Goal: Task Accomplishment & Management: Manage account settings

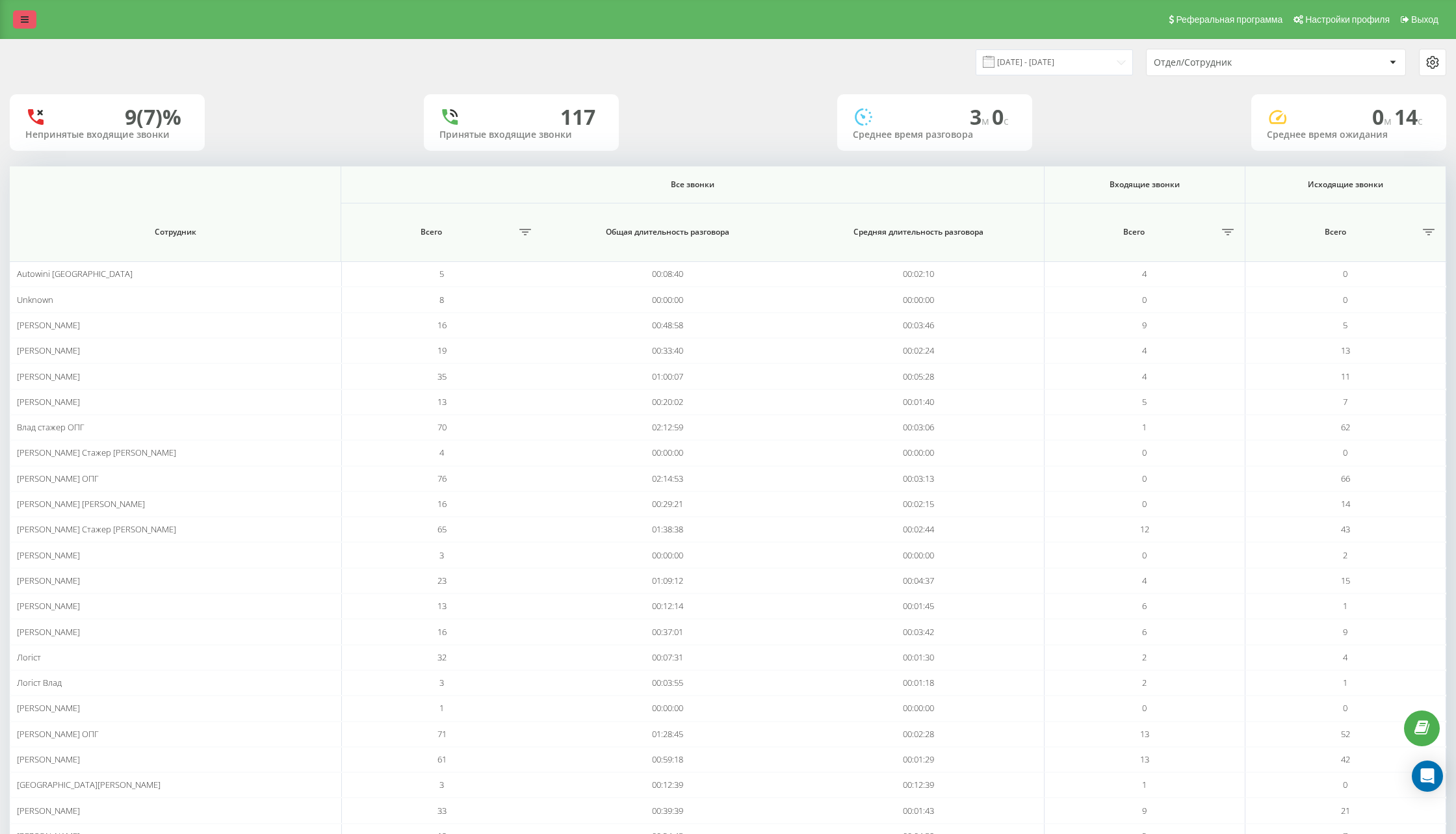
click at [18, 23] on link at bounding box center [24, 19] width 23 height 18
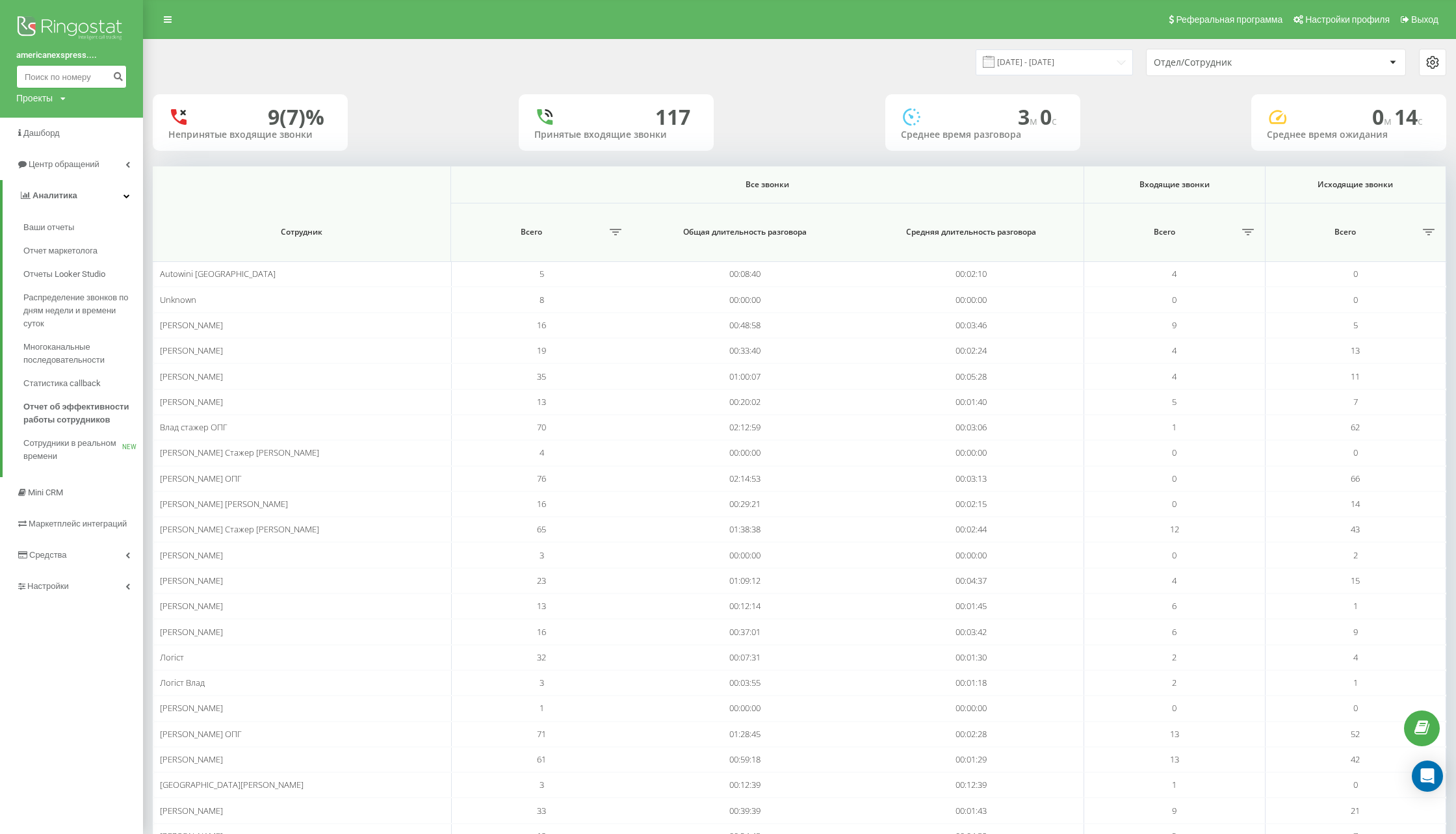
click at [58, 74] on input at bounding box center [71, 76] width 111 height 23
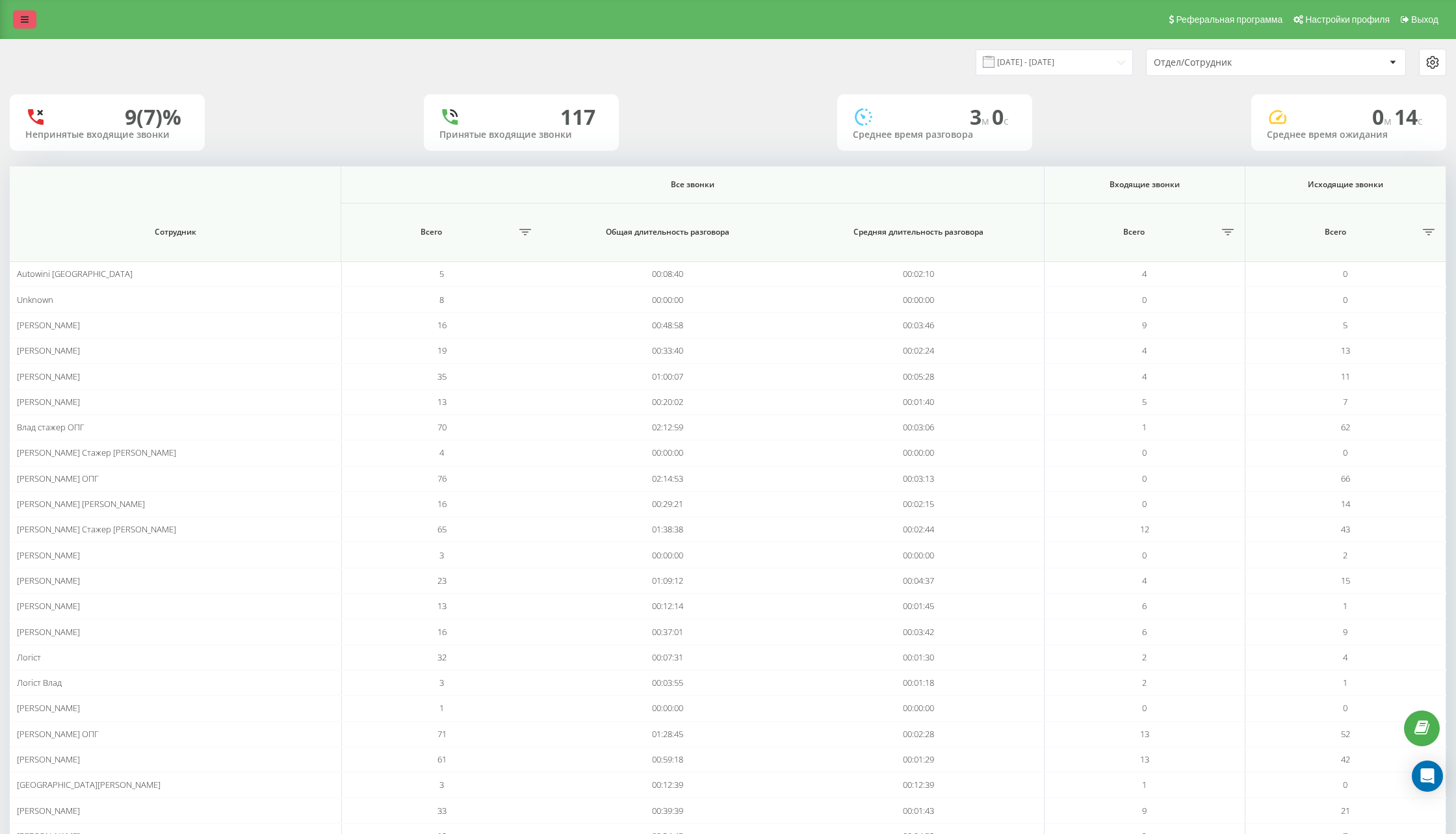
click at [15, 19] on link at bounding box center [24, 19] width 23 height 18
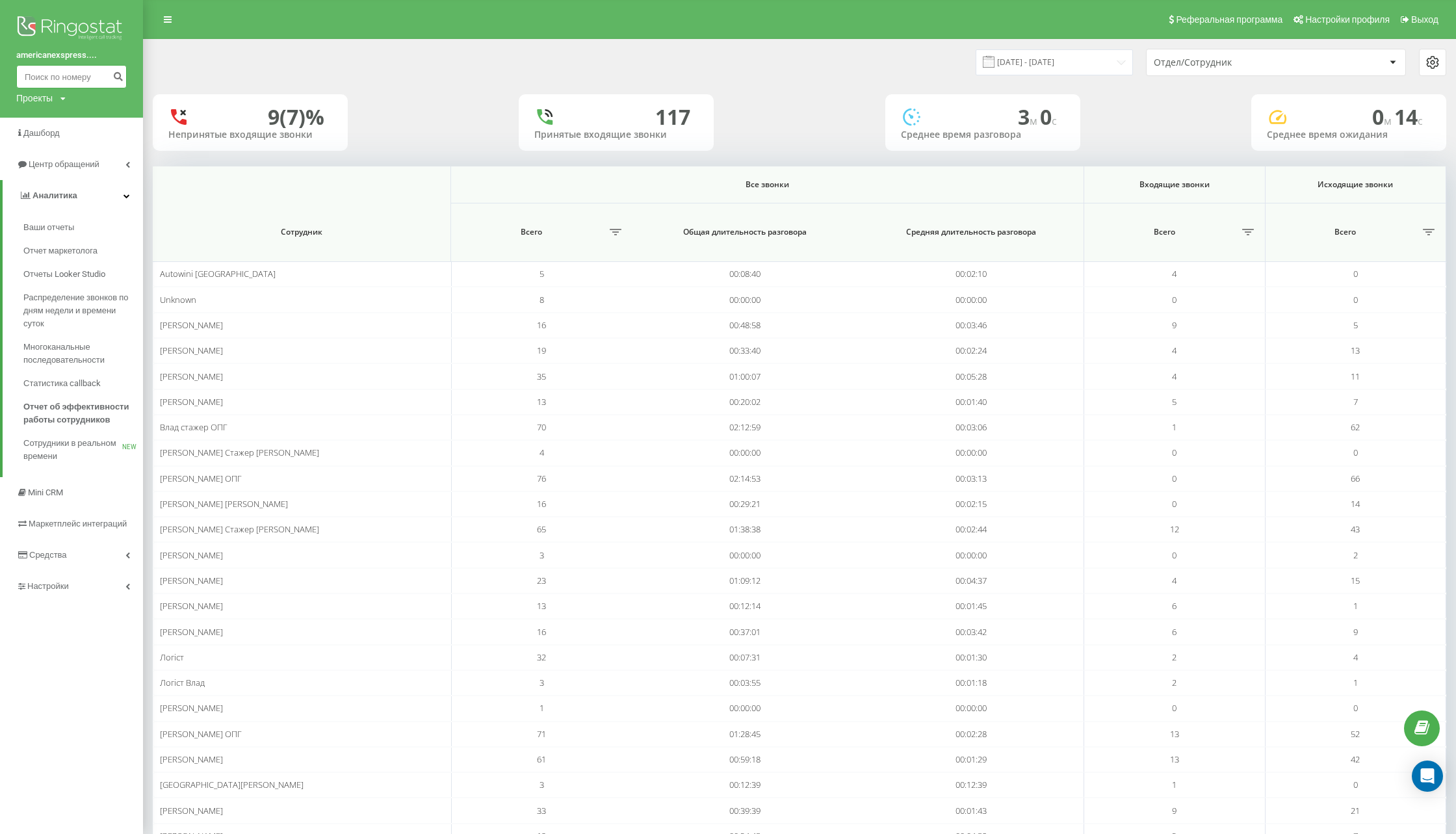
click at [54, 83] on input at bounding box center [71, 76] width 111 height 23
type input "0930689731"
click at [116, 75] on icon "submit" at bounding box center [118, 75] width 11 height 8
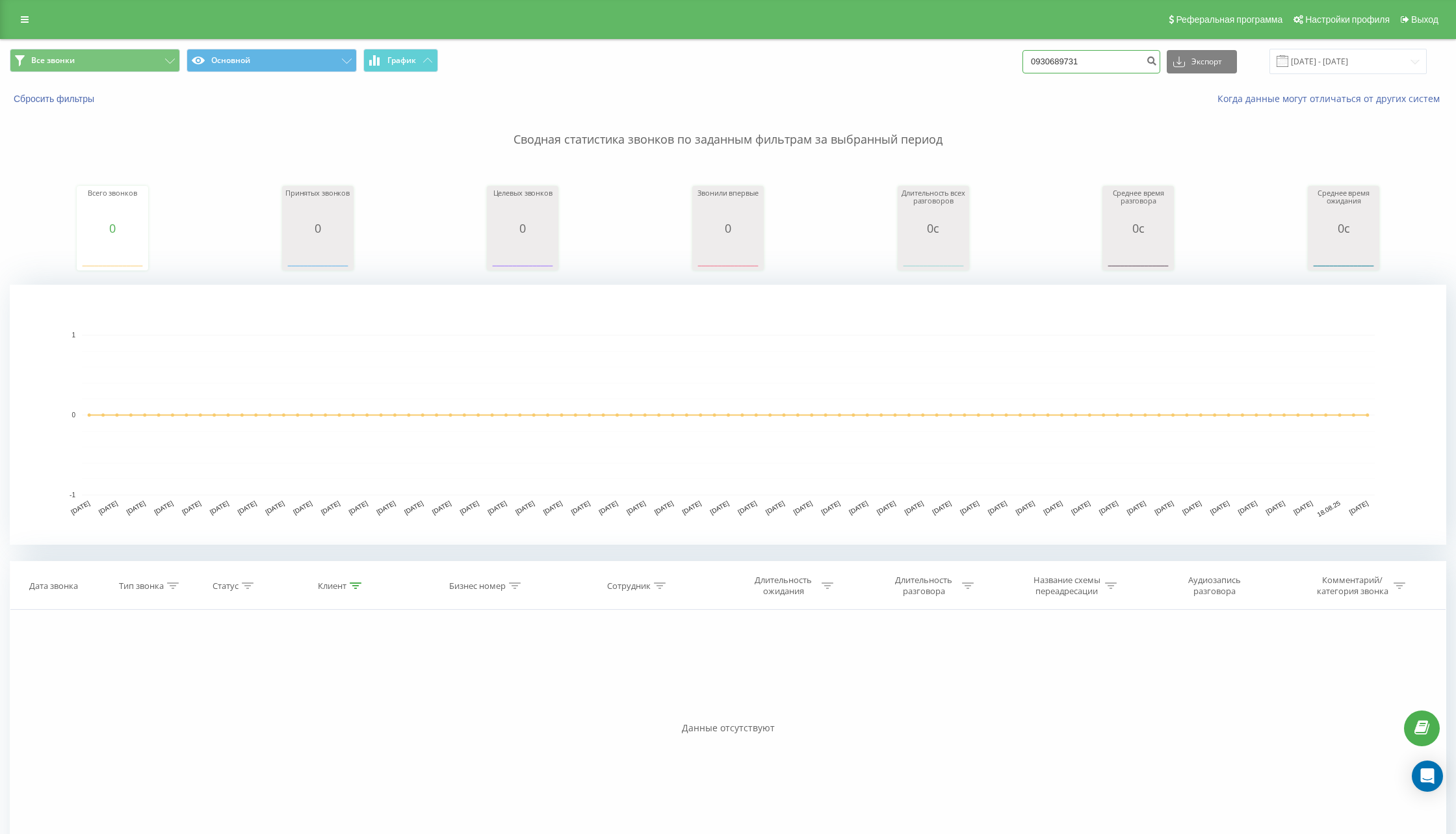
click at [1113, 63] on input "0930689731" at bounding box center [1092, 61] width 138 height 23
click at [1087, 66] on input "0930689731" at bounding box center [1092, 61] width 138 height 23
type input "0931689731"
click at [1161, 63] on button "submit" at bounding box center [1152, 61] width 18 height 23
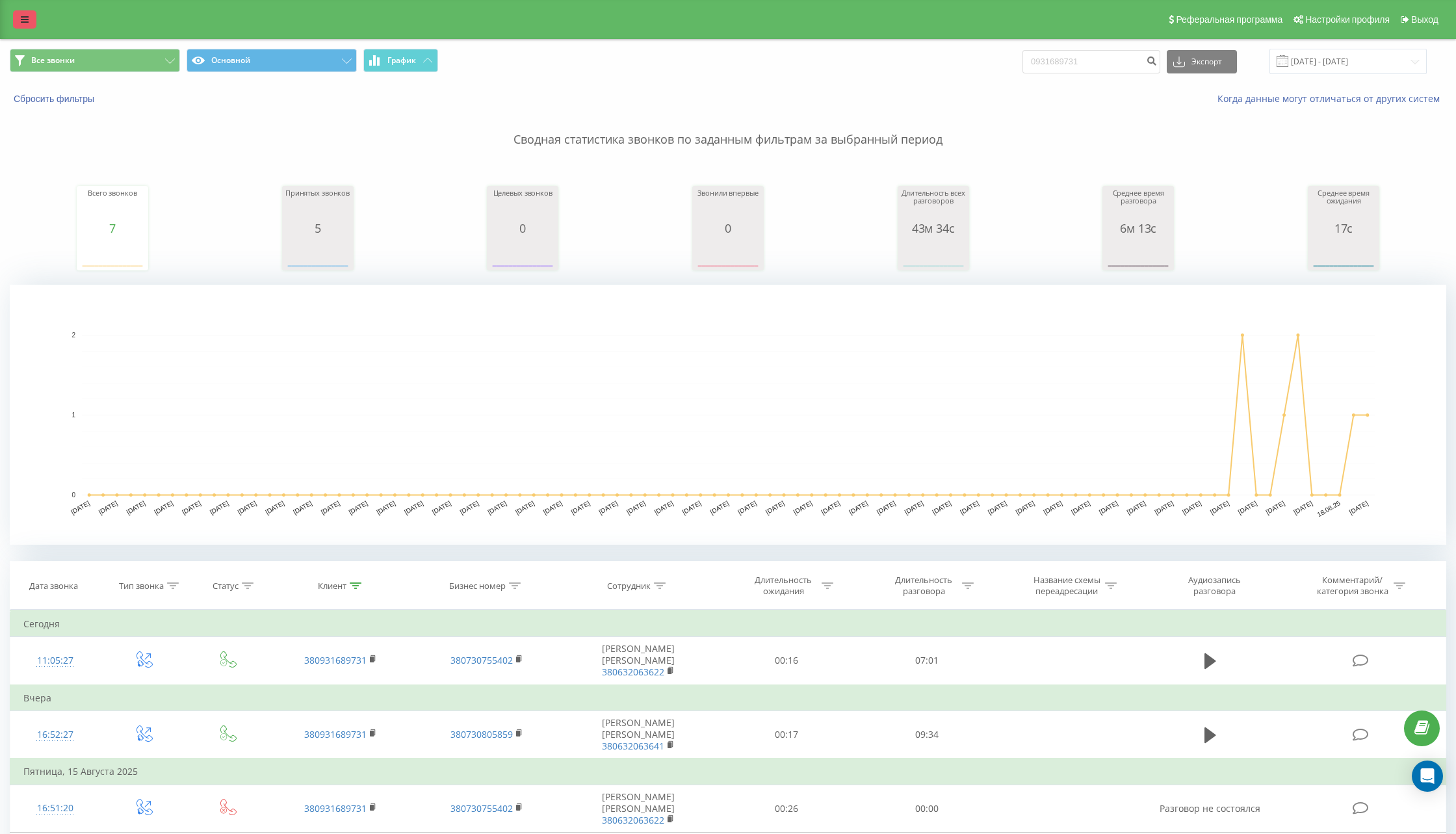
click at [22, 25] on link at bounding box center [24, 19] width 23 height 18
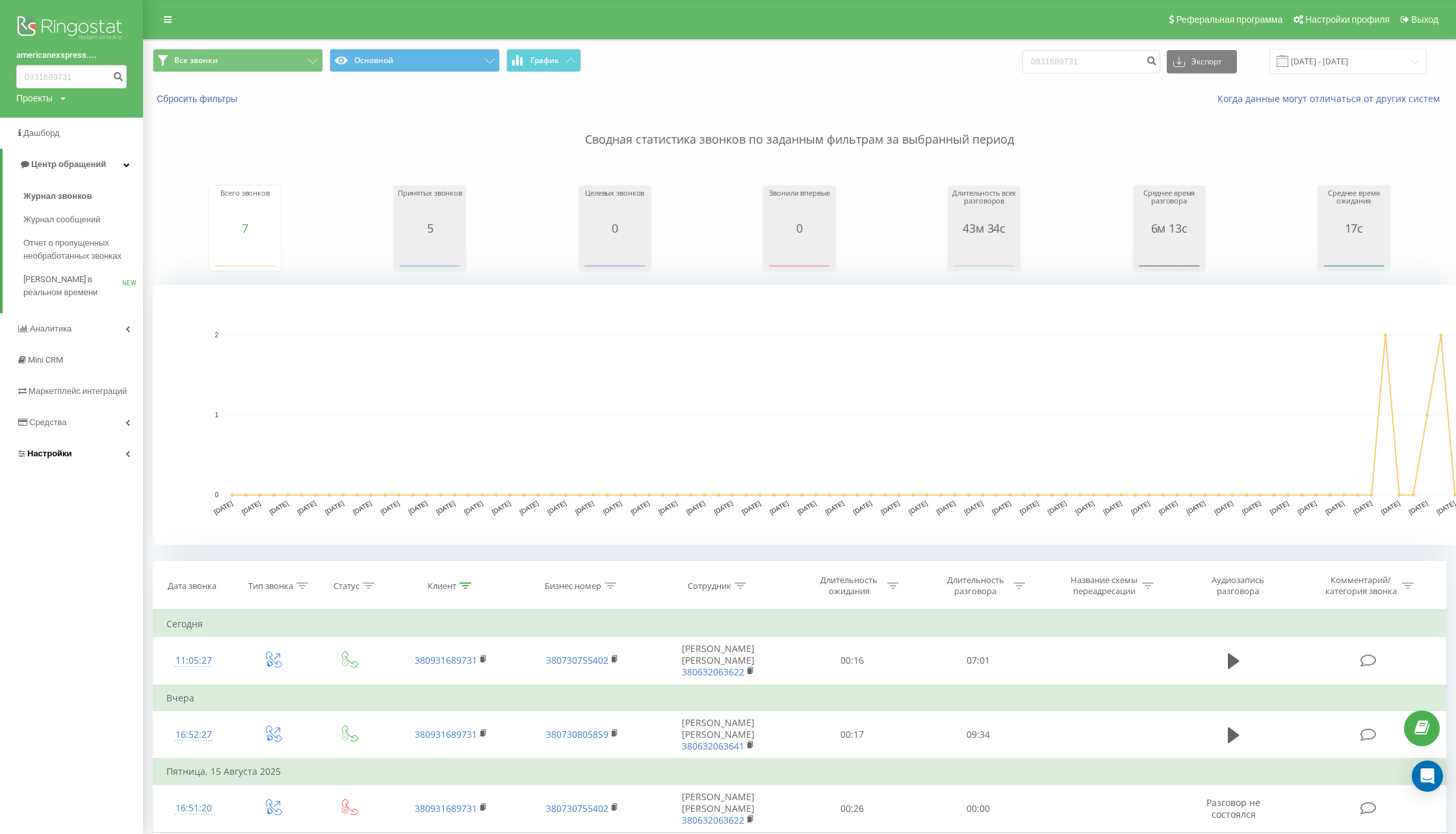
click at [69, 454] on span "Настройки" at bounding box center [50, 454] width 45 height 10
click at [71, 362] on span "Общие настройки" at bounding box center [71, 356] width 74 height 13
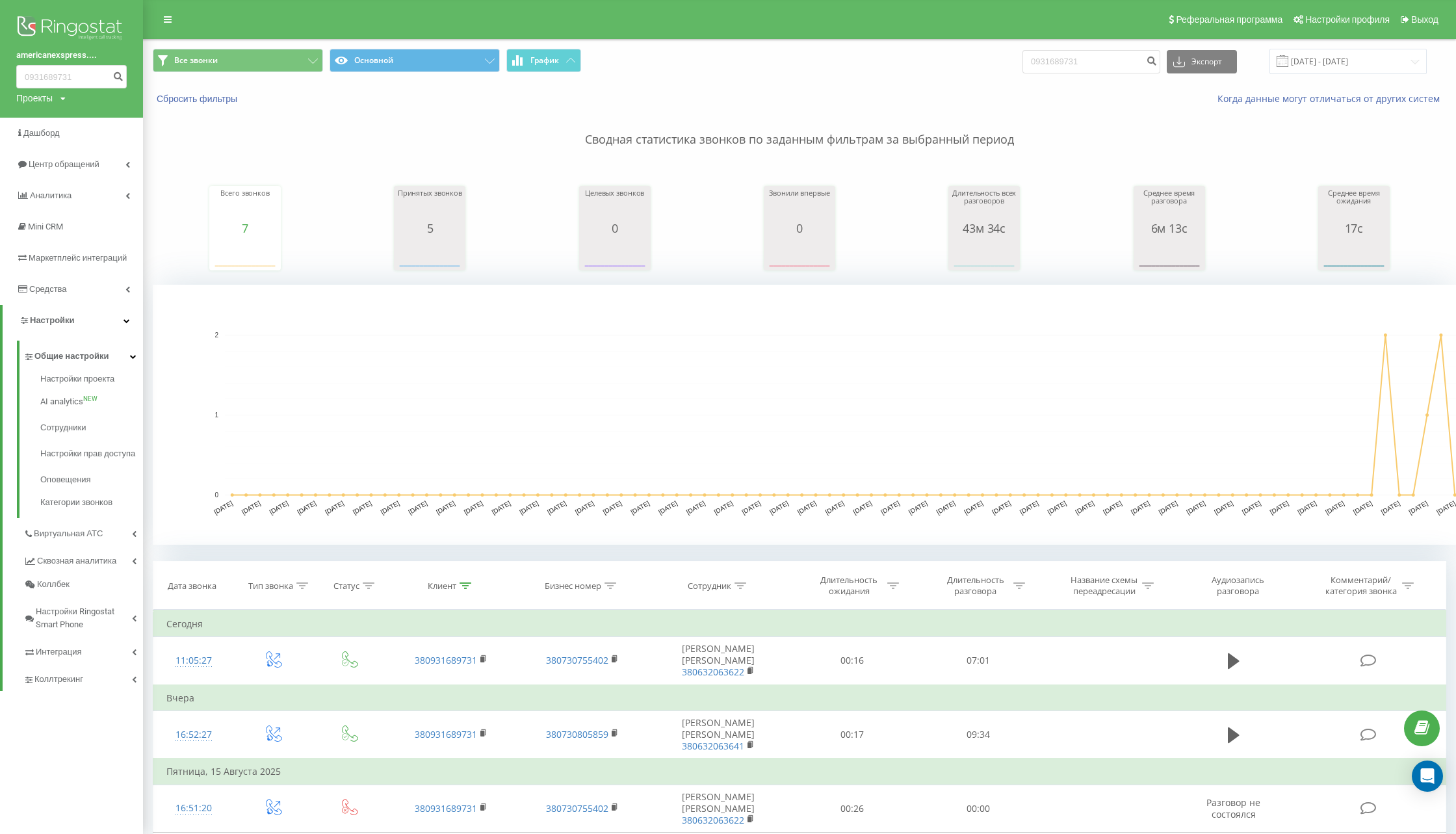
click at [89, 660] on link "Интеграция" at bounding box center [83, 650] width 120 height 27
click at [63, 354] on span "Общие настройки" at bounding box center [71, 356] width 74 height 13
click at [65, 261] on span "Маркетплейс интеграций" at bounding box center [49, 264] width 67 height 22
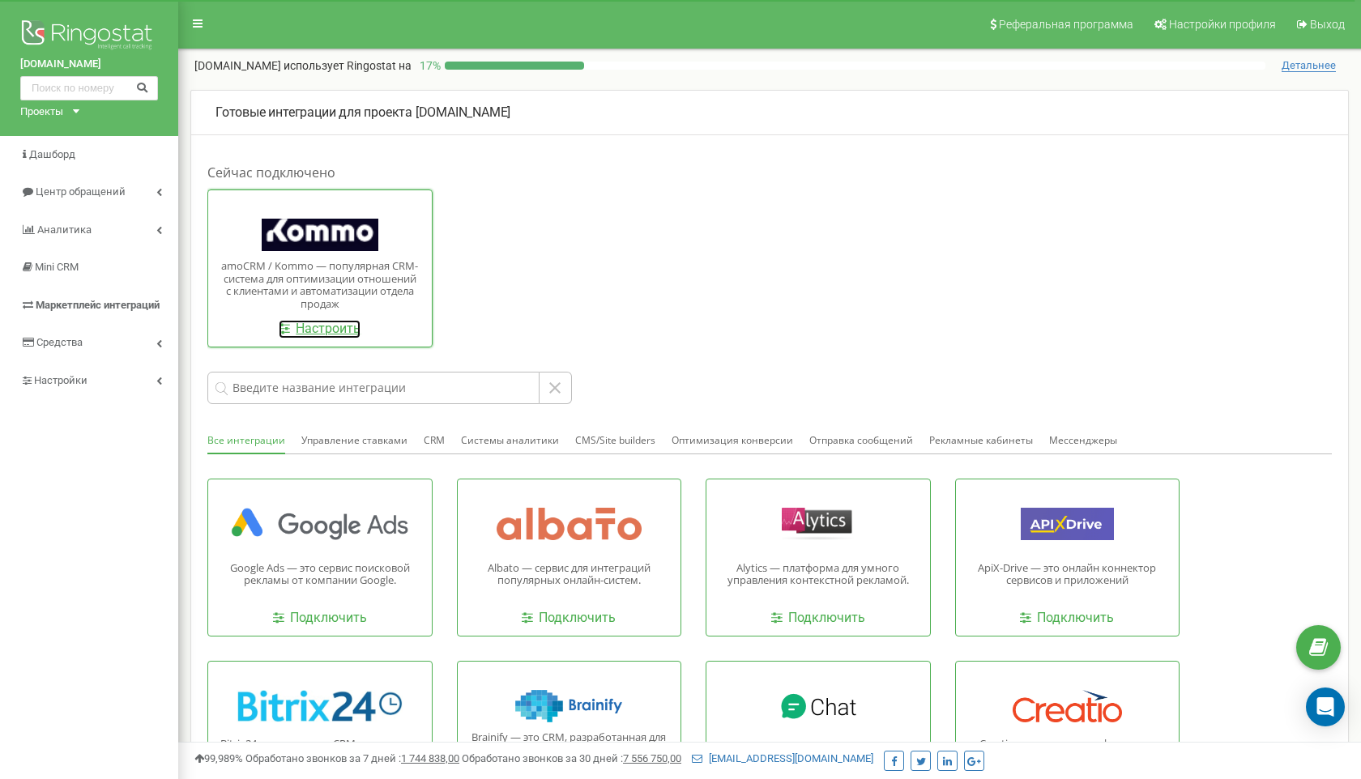
click at [334, 326] on link "Настроить" at bounding box center [320, 329] width 82 height 19
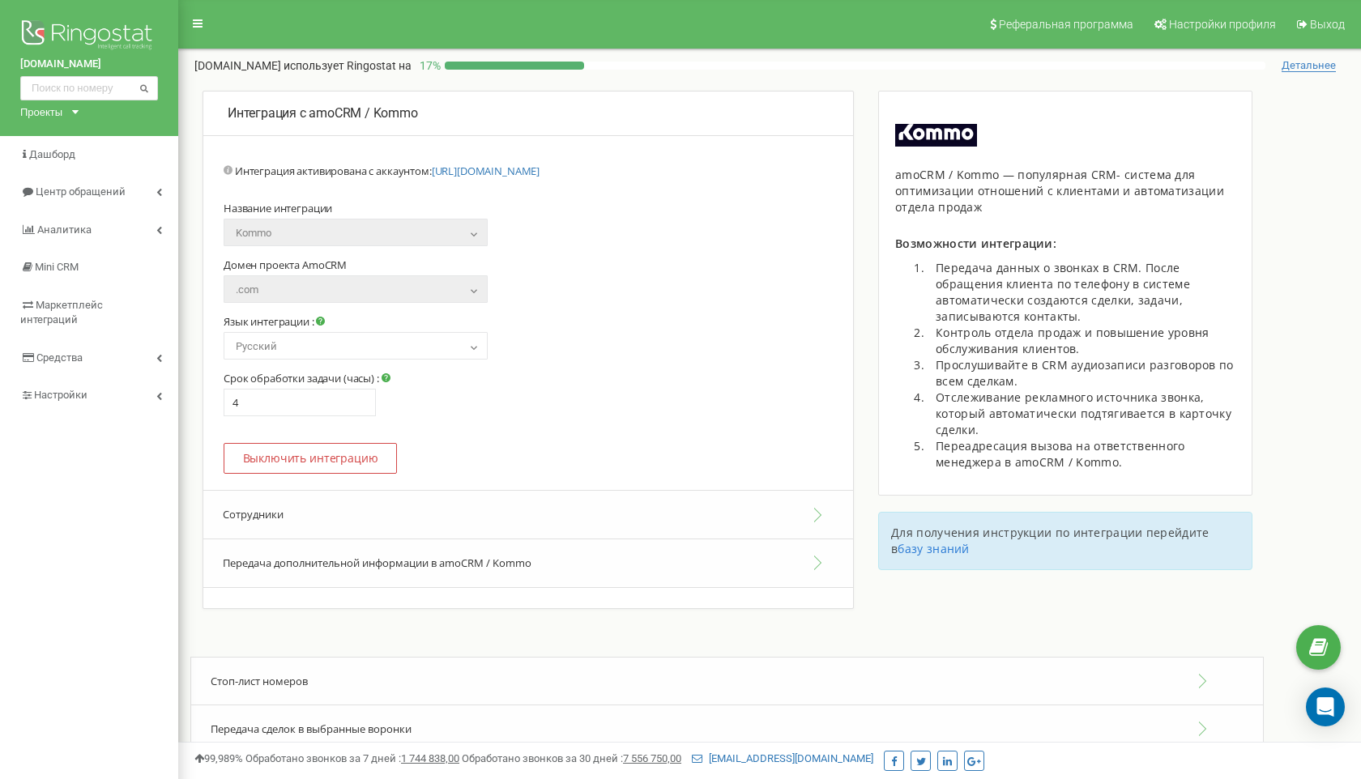
click at [285, 523] on button "Сотрудники" at bounding box center [527, 514] width 649 height 49
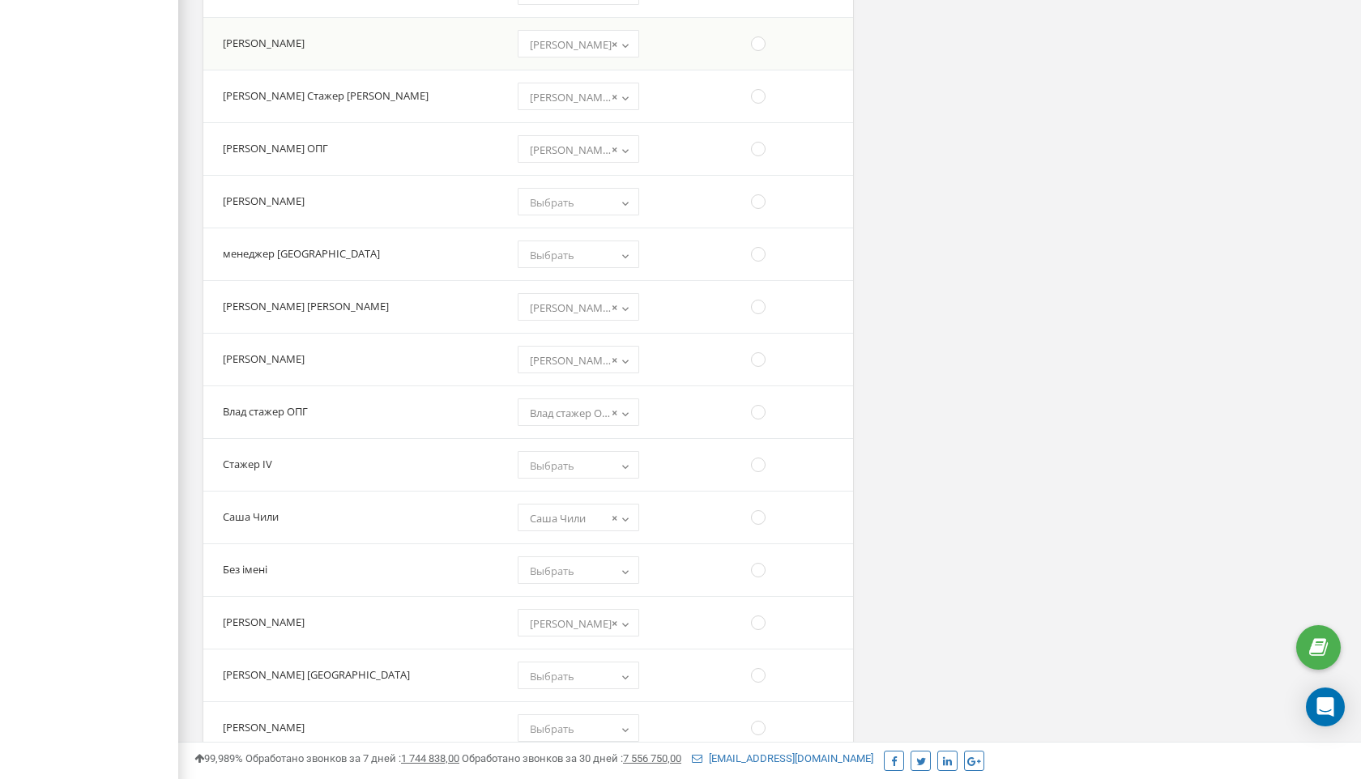
scroll to position [1420, 0]
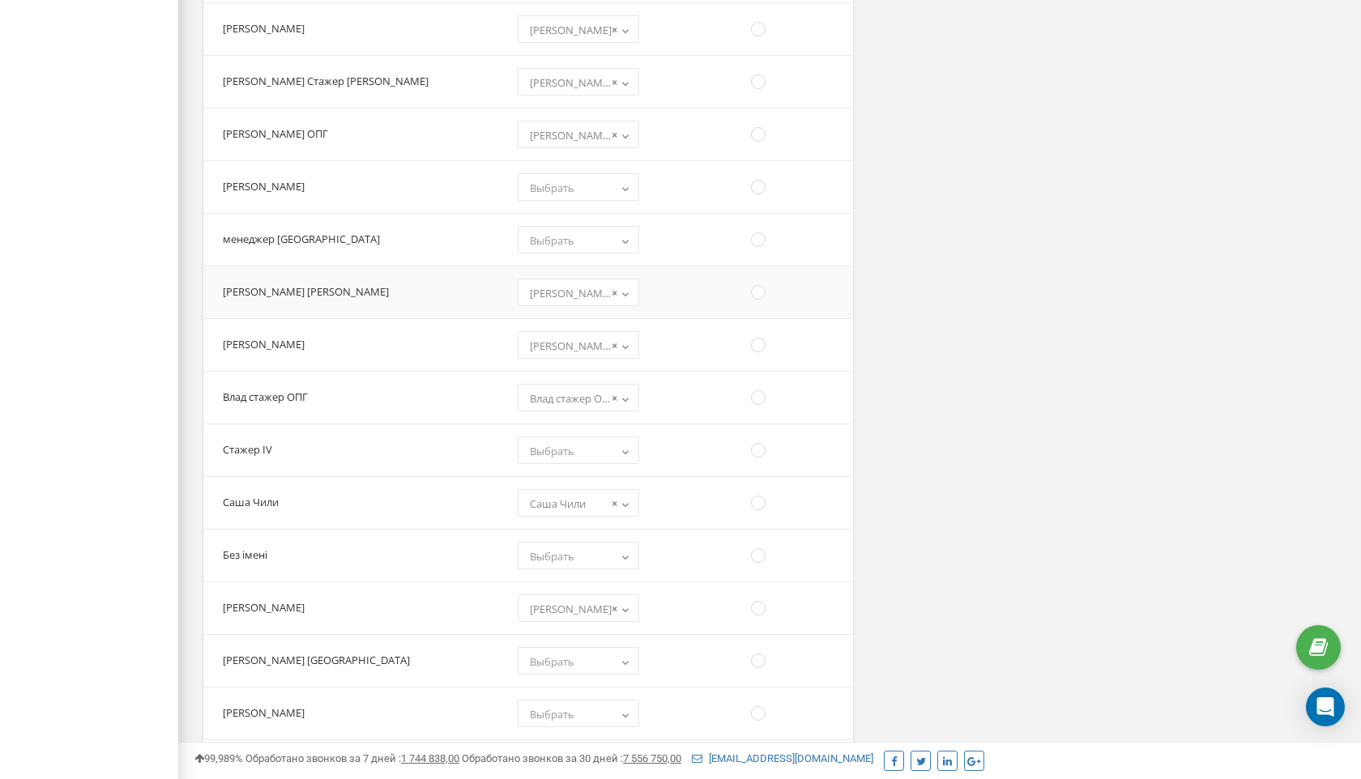
click at [533, 298] on span "× [PERSON_NAME]" at bounding box center [578, 293] width 110 height 23
click at [376, 298] on td "[PERSON_NAME] [PERSON_NAME]" at bounding box center [353, 292] width 300 height 53
click at [974, 313] on div "Интеграция с amoCRM / Kommo Перейти на новую версию интеграции Portal address :…" at bounding box center [769, 436] width 1182 height 3533
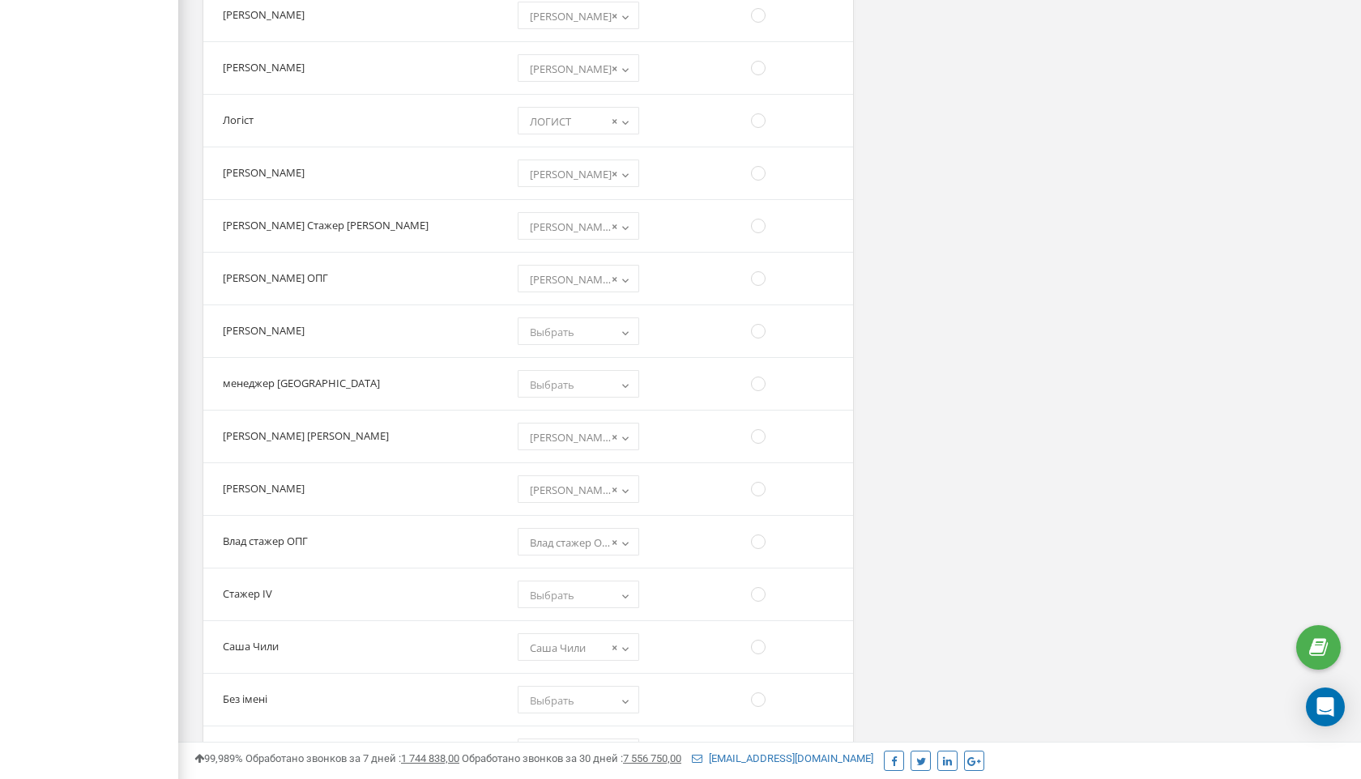
scroll to position [0, 0]
